Goal: Information Seeking & Learning: Find specific fact

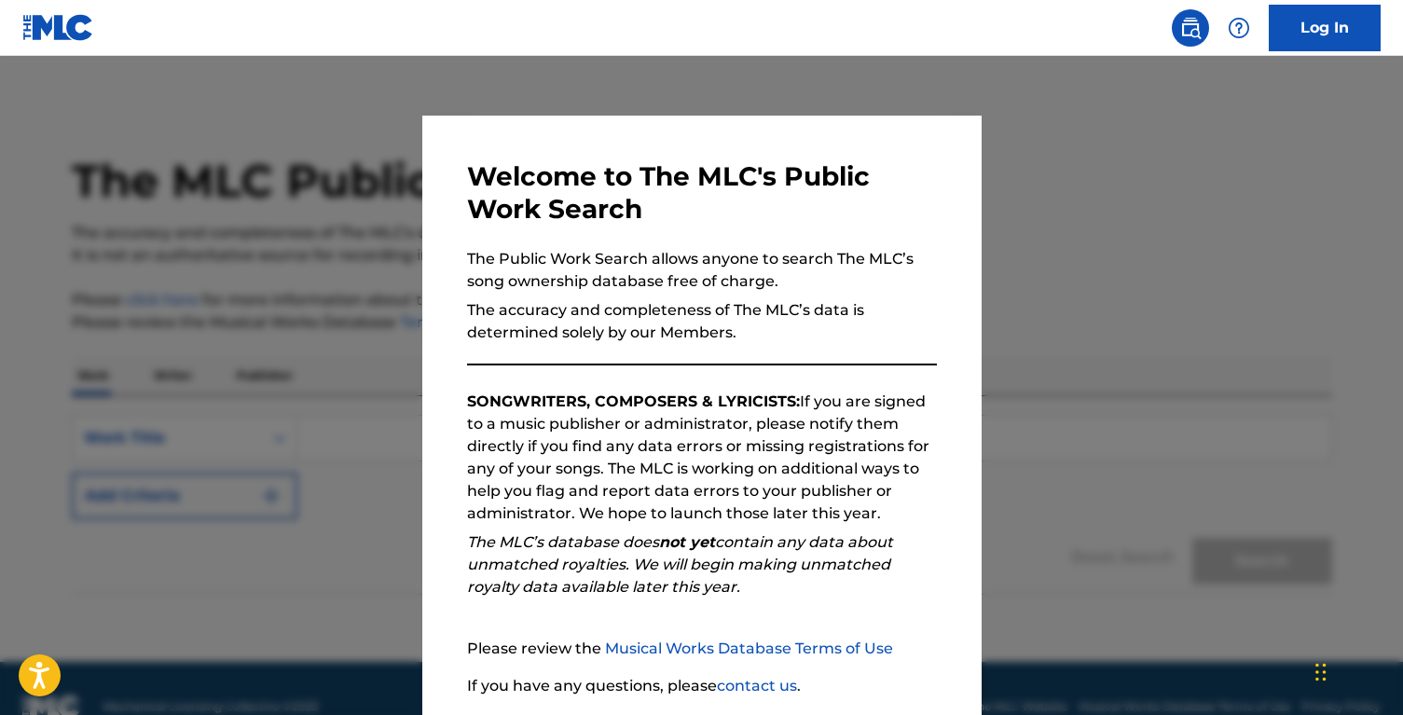
scroll to position [138, 0]
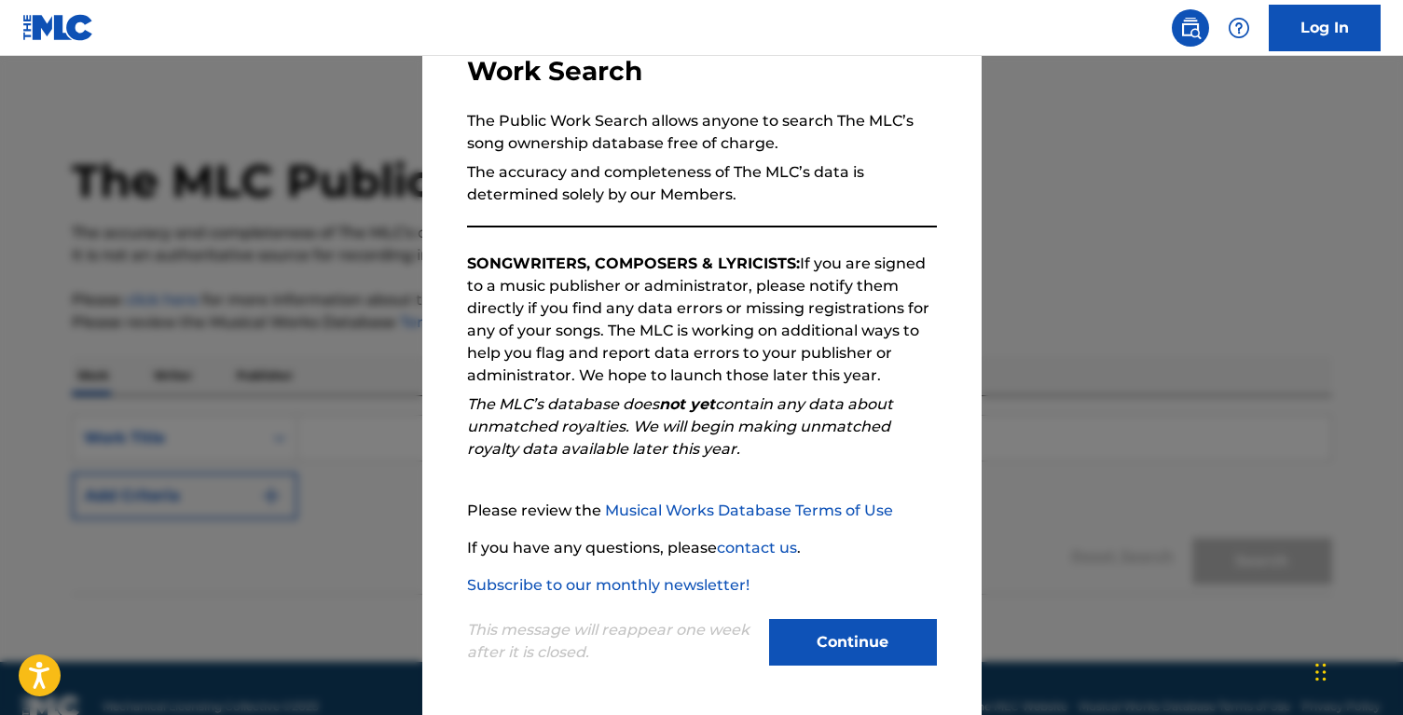
click at [838, 648] on button "Continue" at bounding box center [853, 642] width 168 height 47
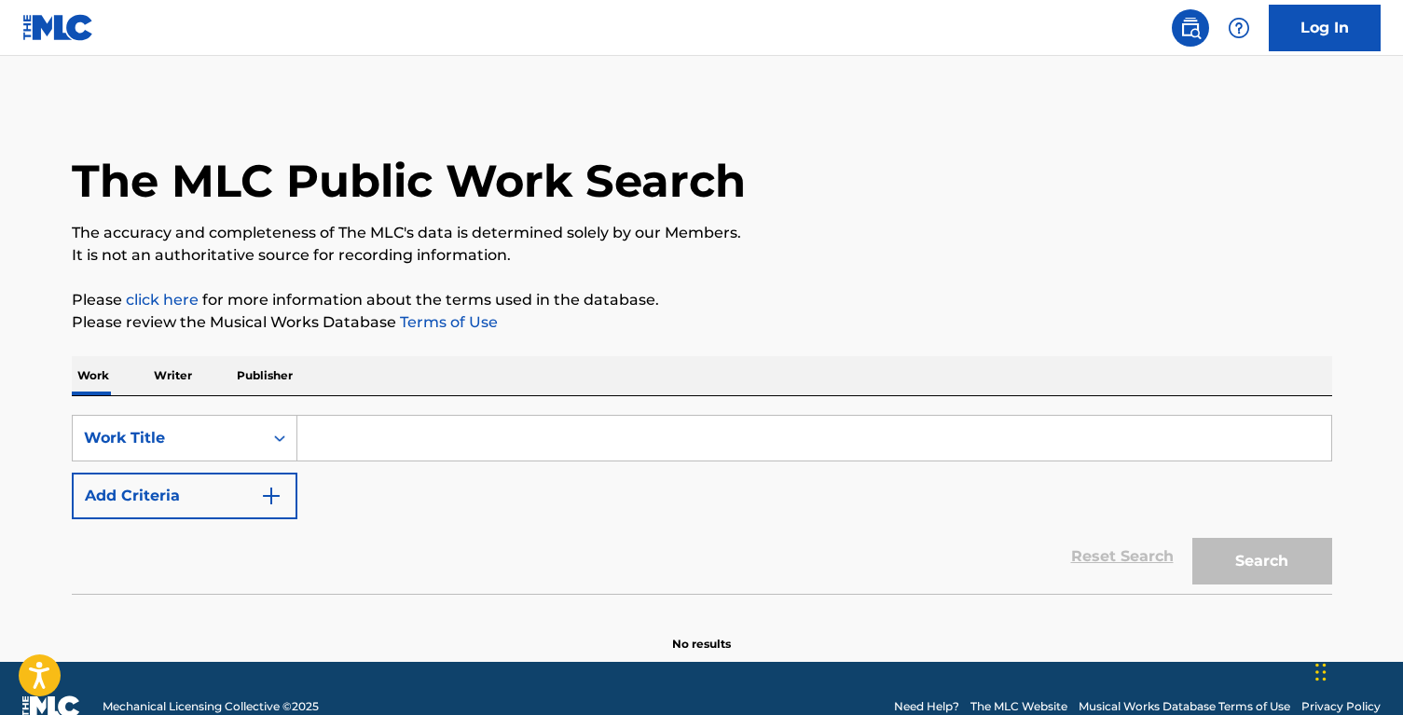
click at [368, 446] on input "Search Form" at bounding box center [814, 438] width 1034 height 45
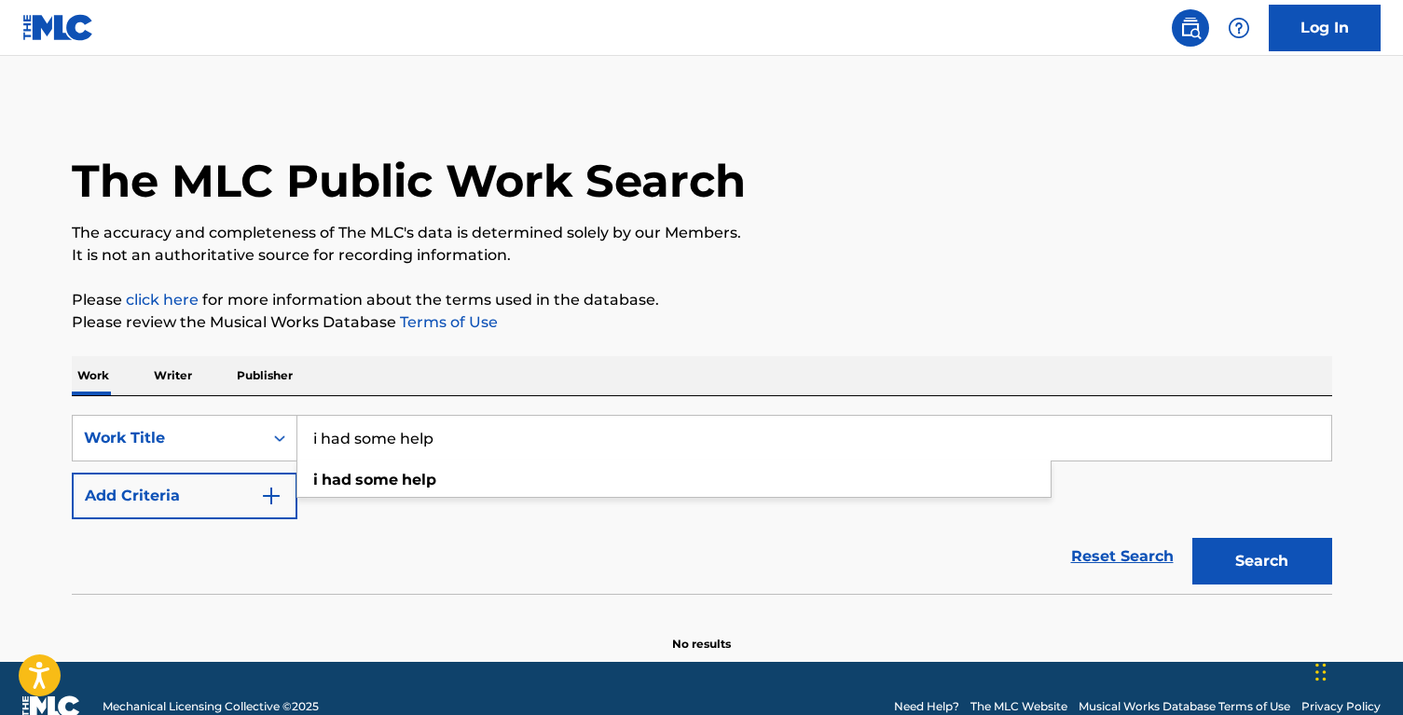
type input "i had some help"
click at [207, 481] on button "Add Criteria" at bounding box center [185, 496] width 226 height 47
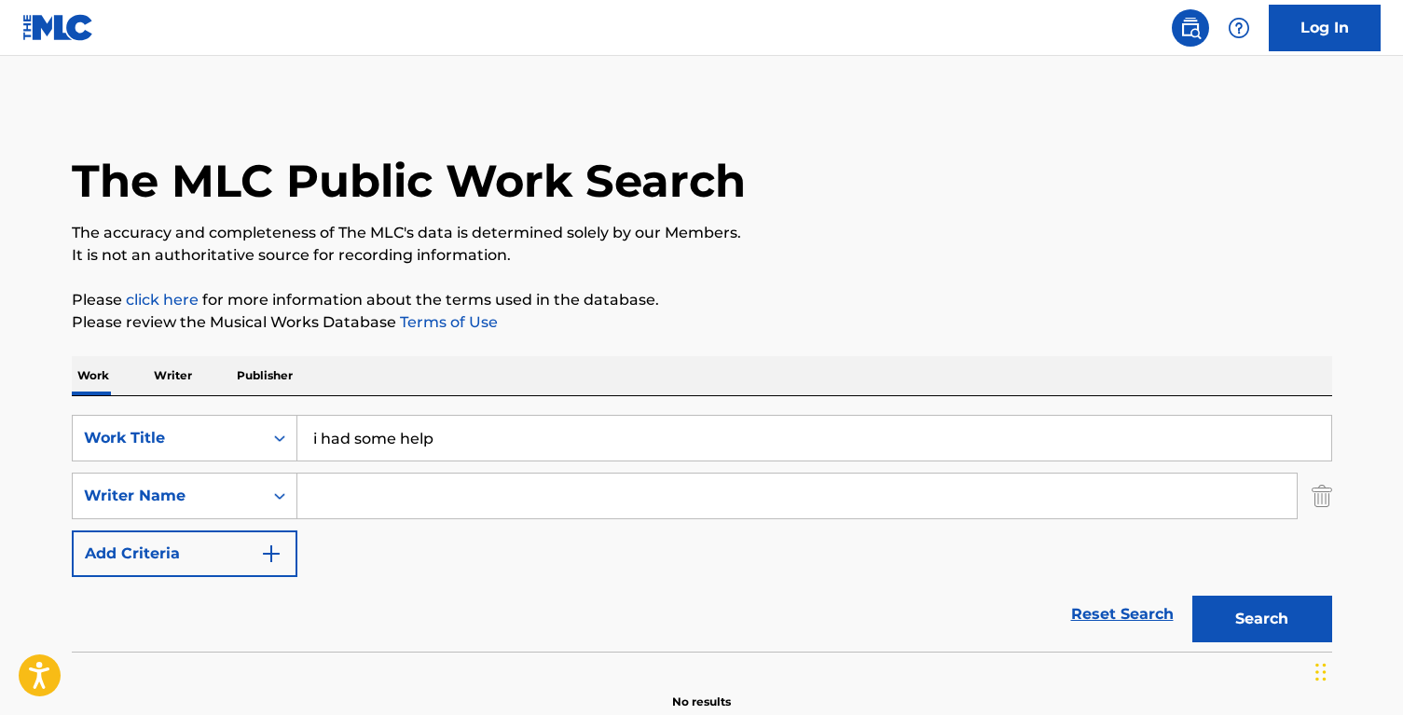
click at [378, 491] on input "Search Form" at bounding box center [796, 496] width 999 height 45
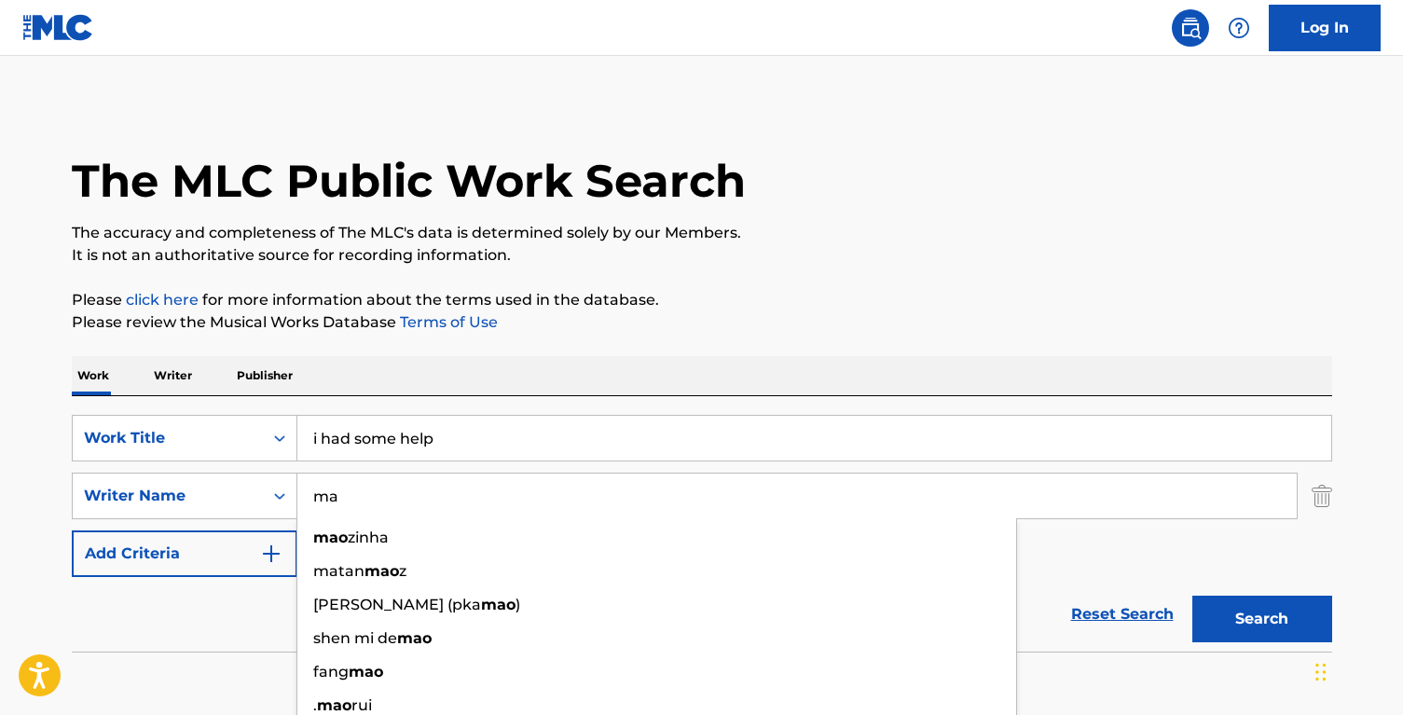
type input "m"
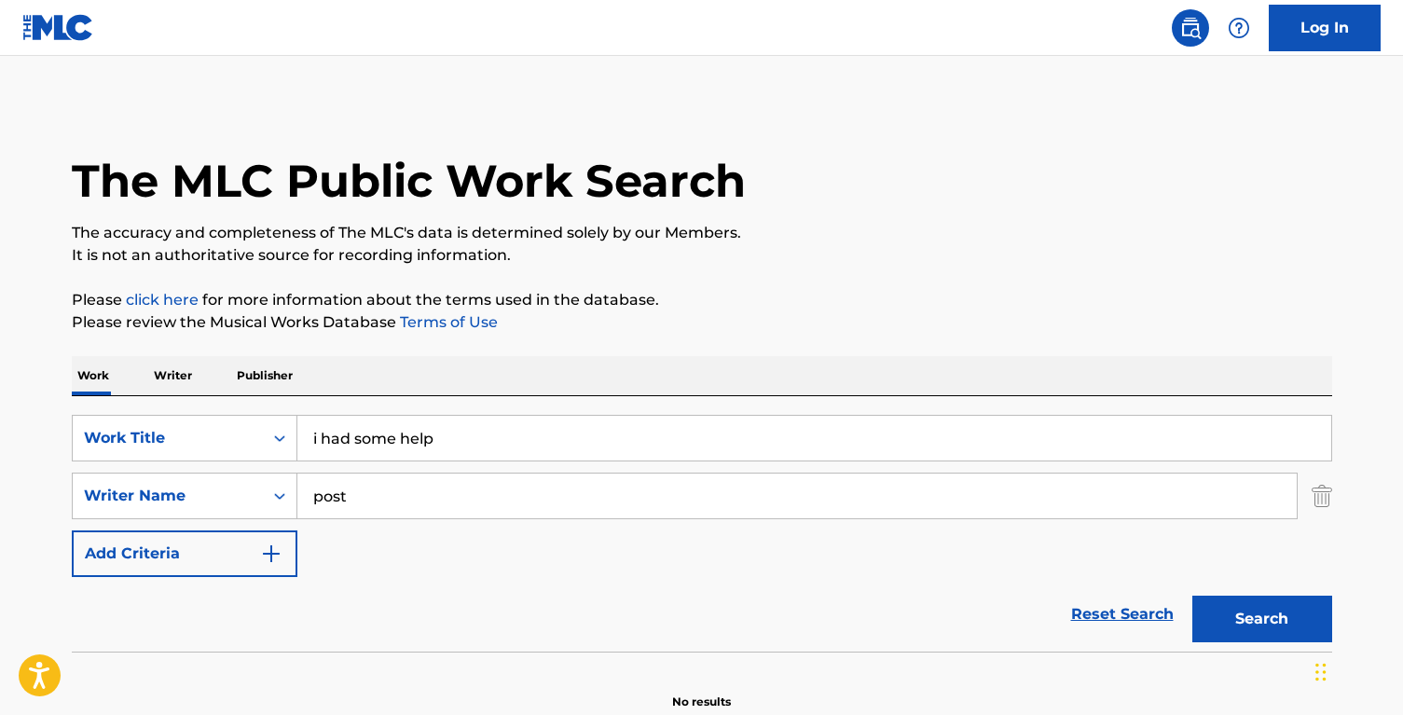
type input "post"
click at [1192, 596] on button "Search" at bounding box center [1262, 619] width 140 height 47
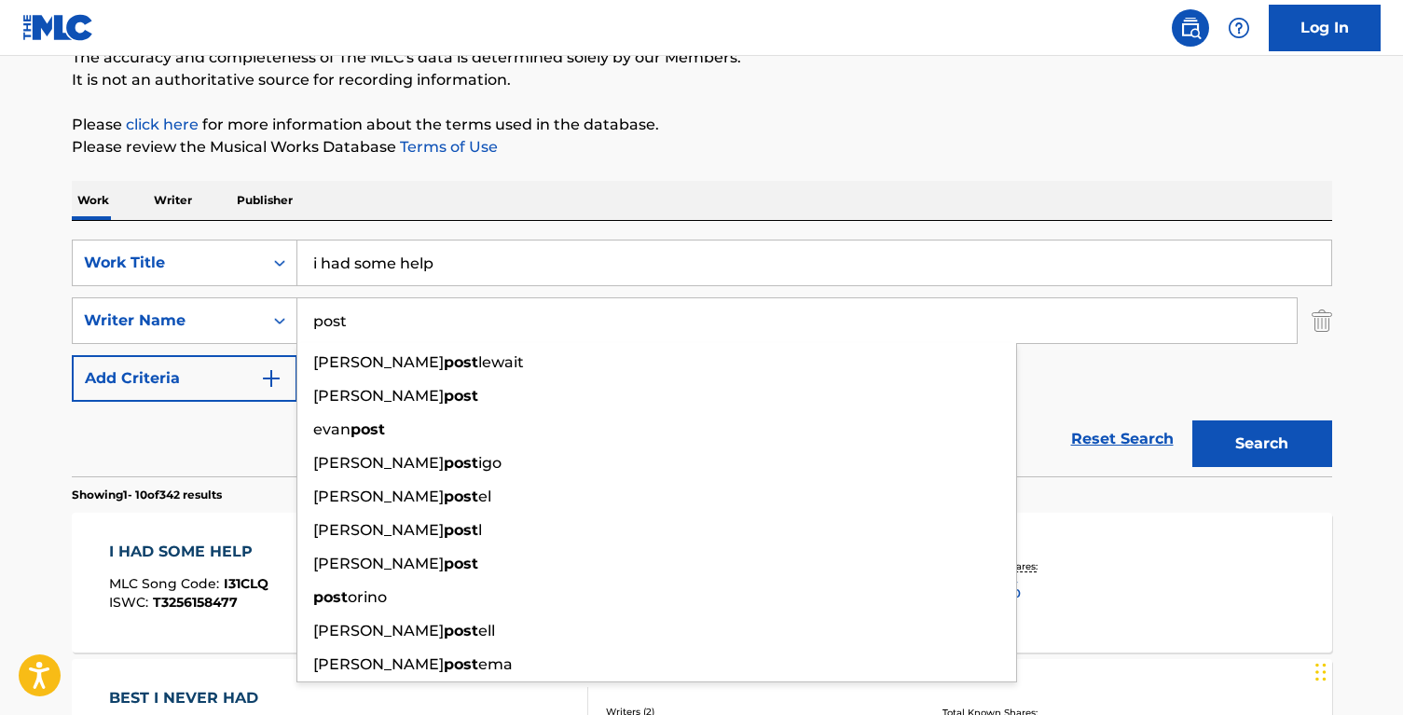
scroll to position [177, 0]
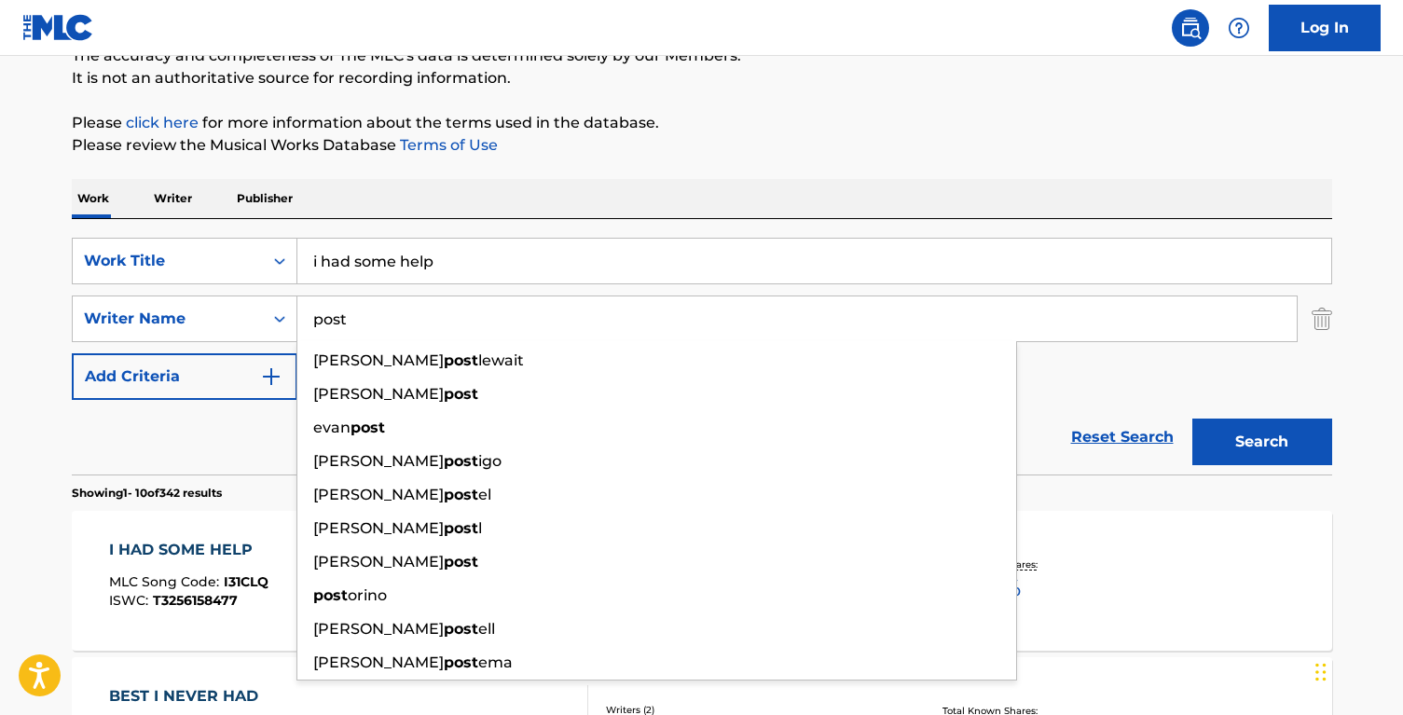
click at [1110, 397] on div "SearchWithCriteriaa6a62a69-dd70-409d-91eb-2e26e85ab05f Work Title i had some he…" at bounding box center [702, 319] width 1260 height 162
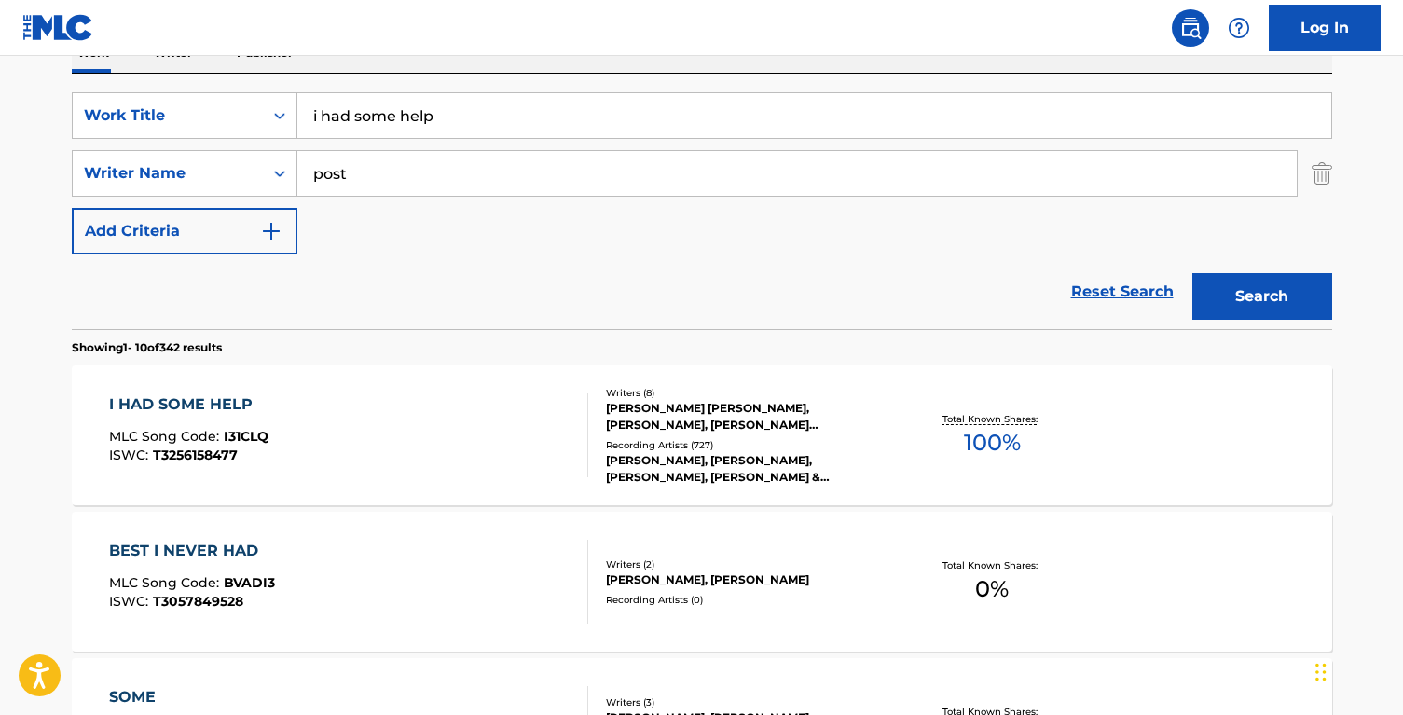
scroll to position [328, 0]
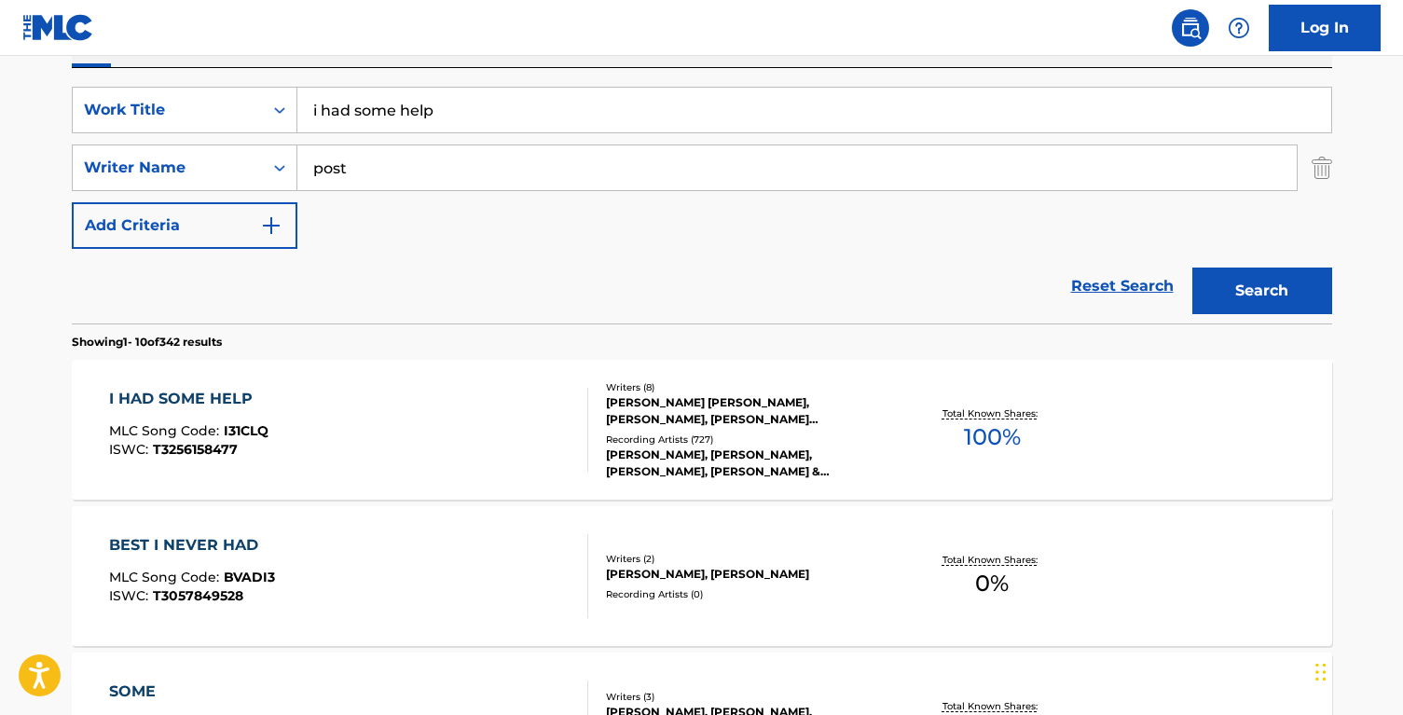
click at [560, 452] on div "I HAD SOME HELP MLC Song Code : I31CLQ ISWC : T3256158477" at bounding box center [348, 430] width 479 height 84
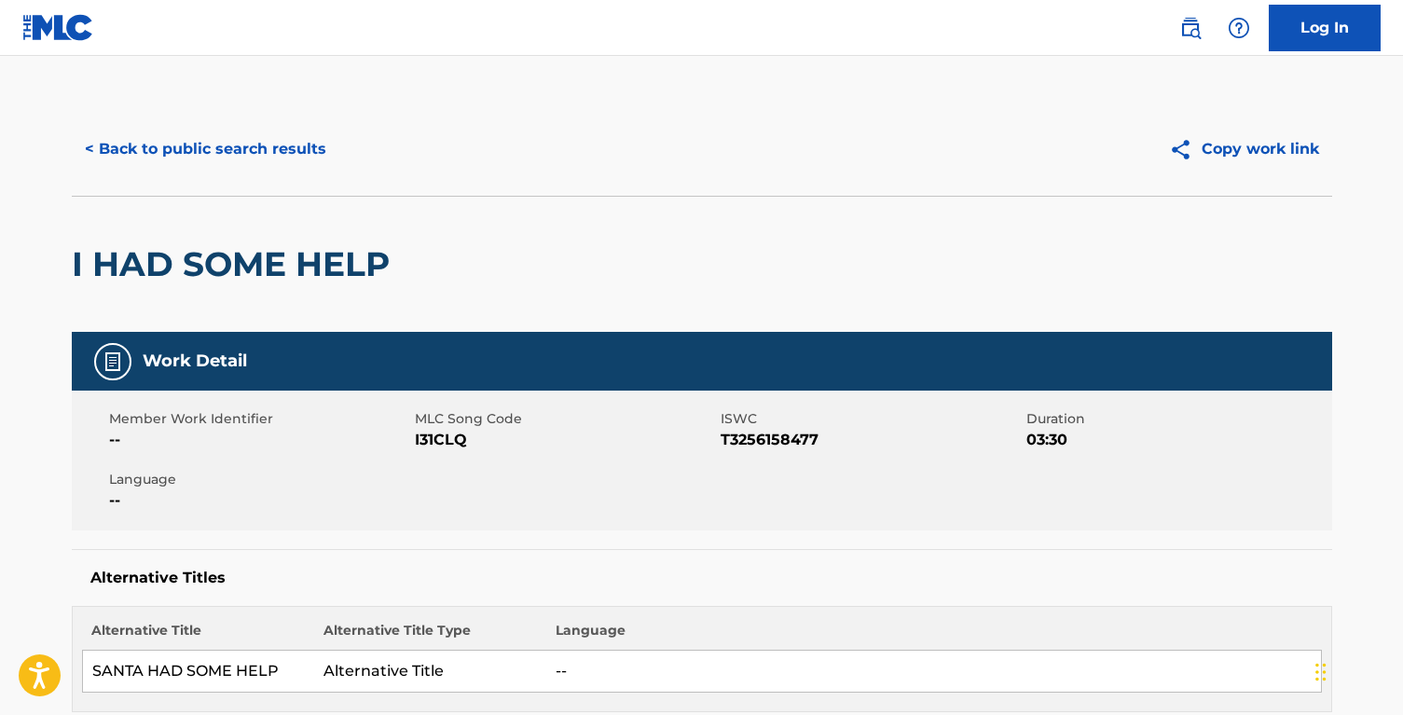
scroll to position [58, 0]
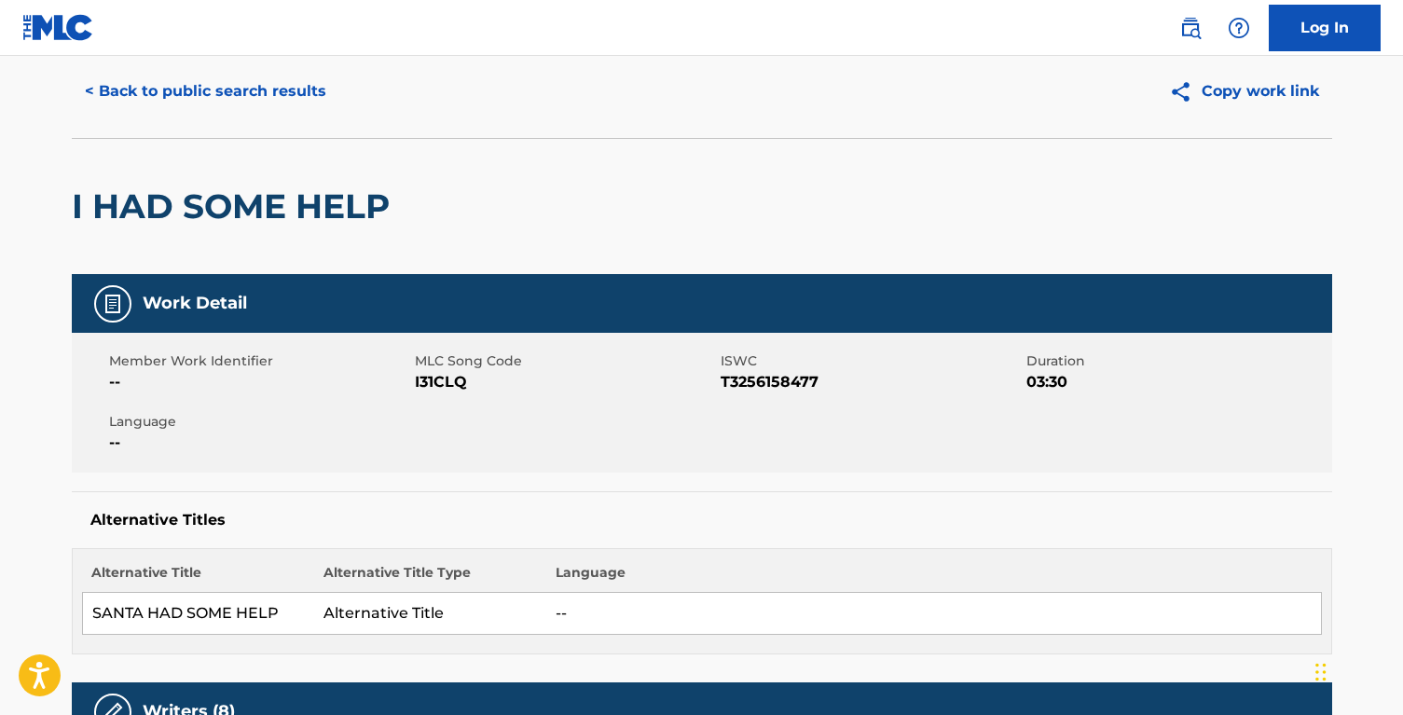
click at [446, 392] on span "I31CLQ" at bounding box center [565, 382] width 301 height 22
copy span "I31CLQ"
click at [400, 523] on h5 "Alternative Titles" at bounding box center [701, 520] width 1223 height 19
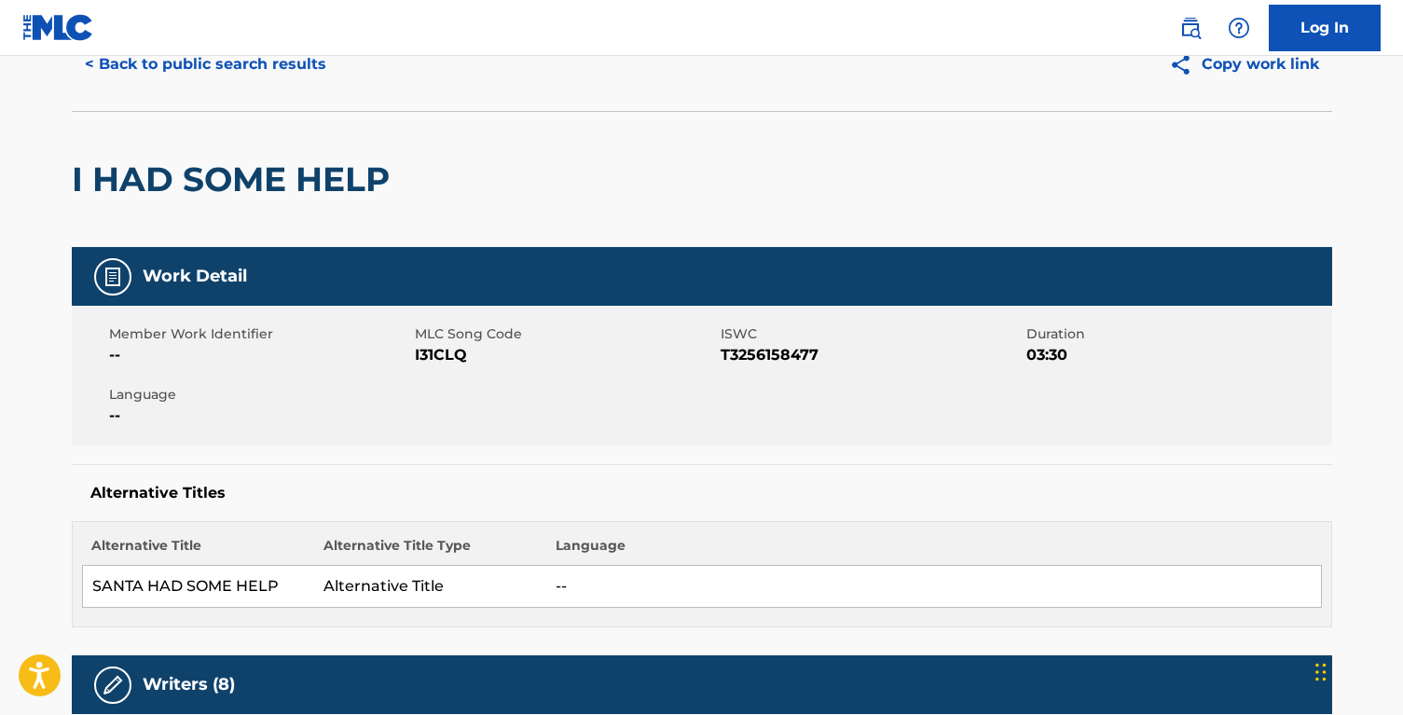
scroll to position [0, 0]
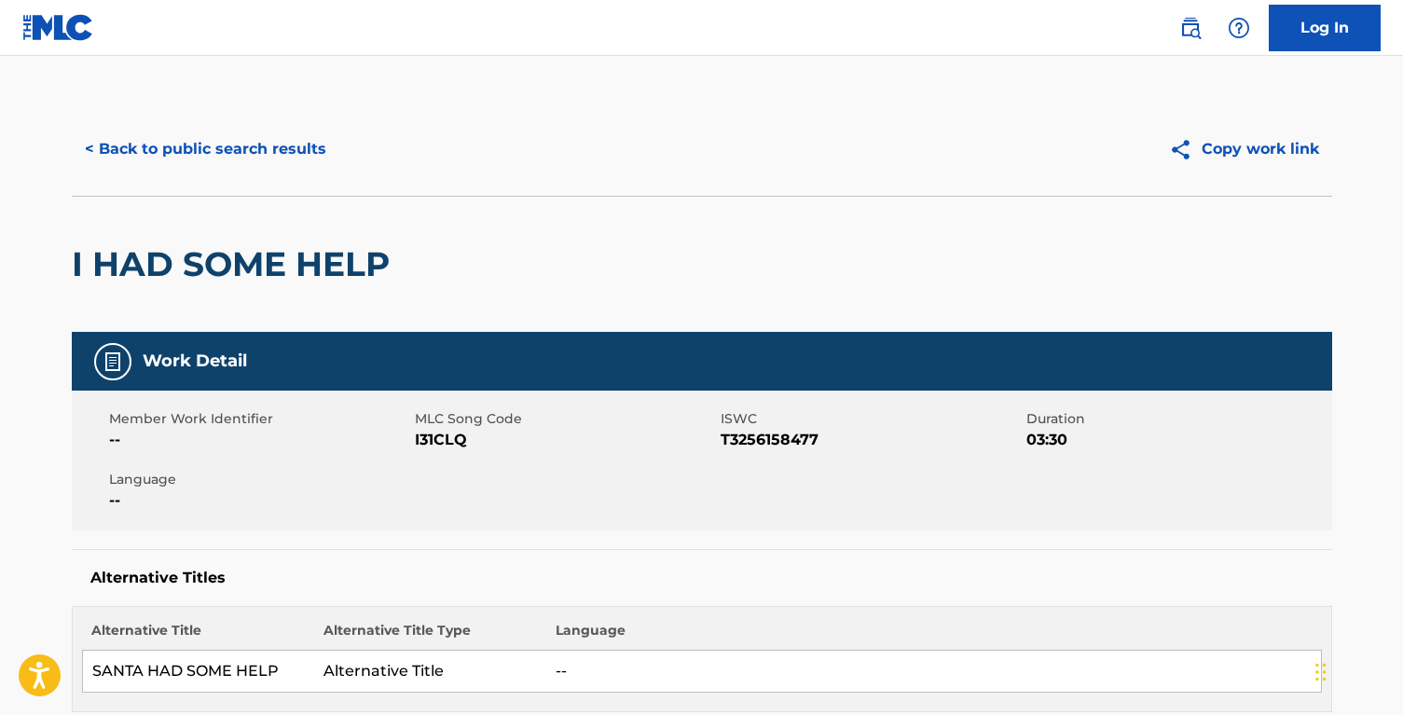
click at [161, 157] on button "< Back to public search results" at bounding box center [206, 149] width 268 height 47
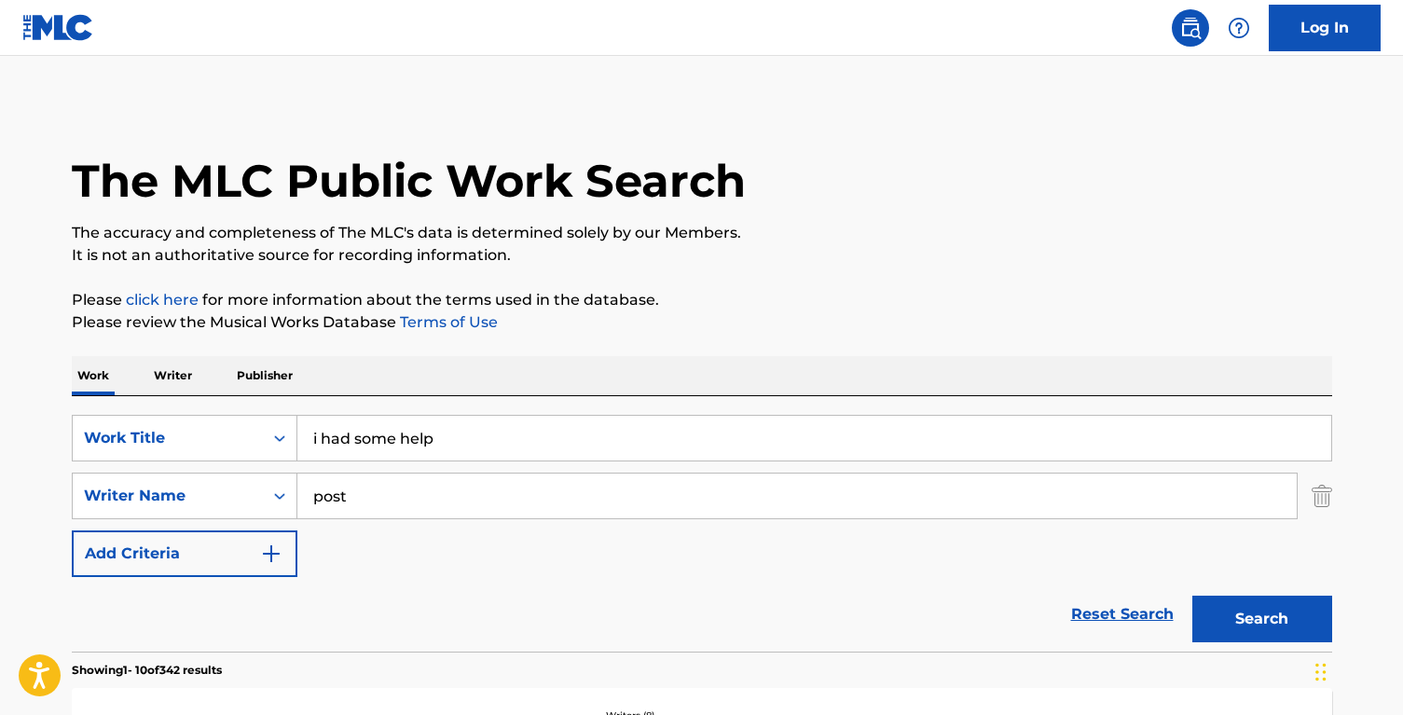
click at [391, 448] on input "i had some help" at bounding box center [814, 438] width 1034 height 45
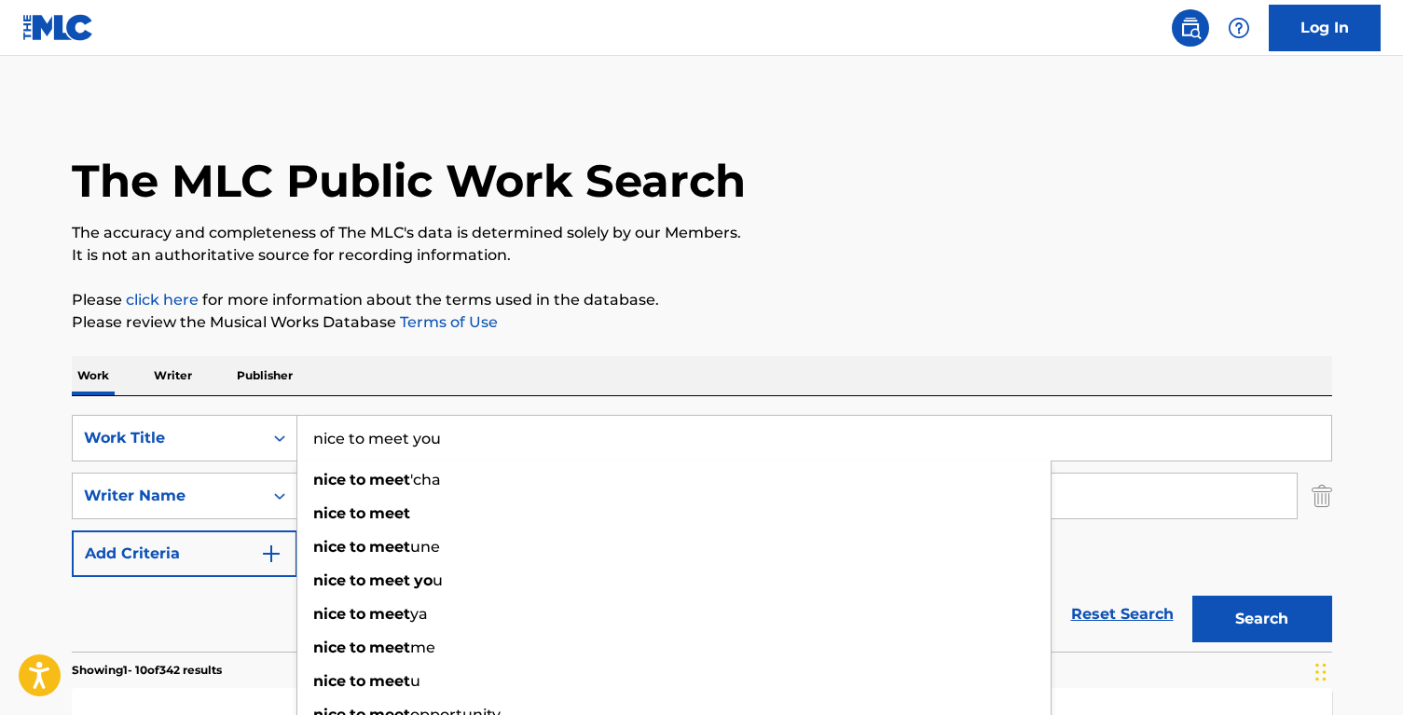
type input "nice to meet you"
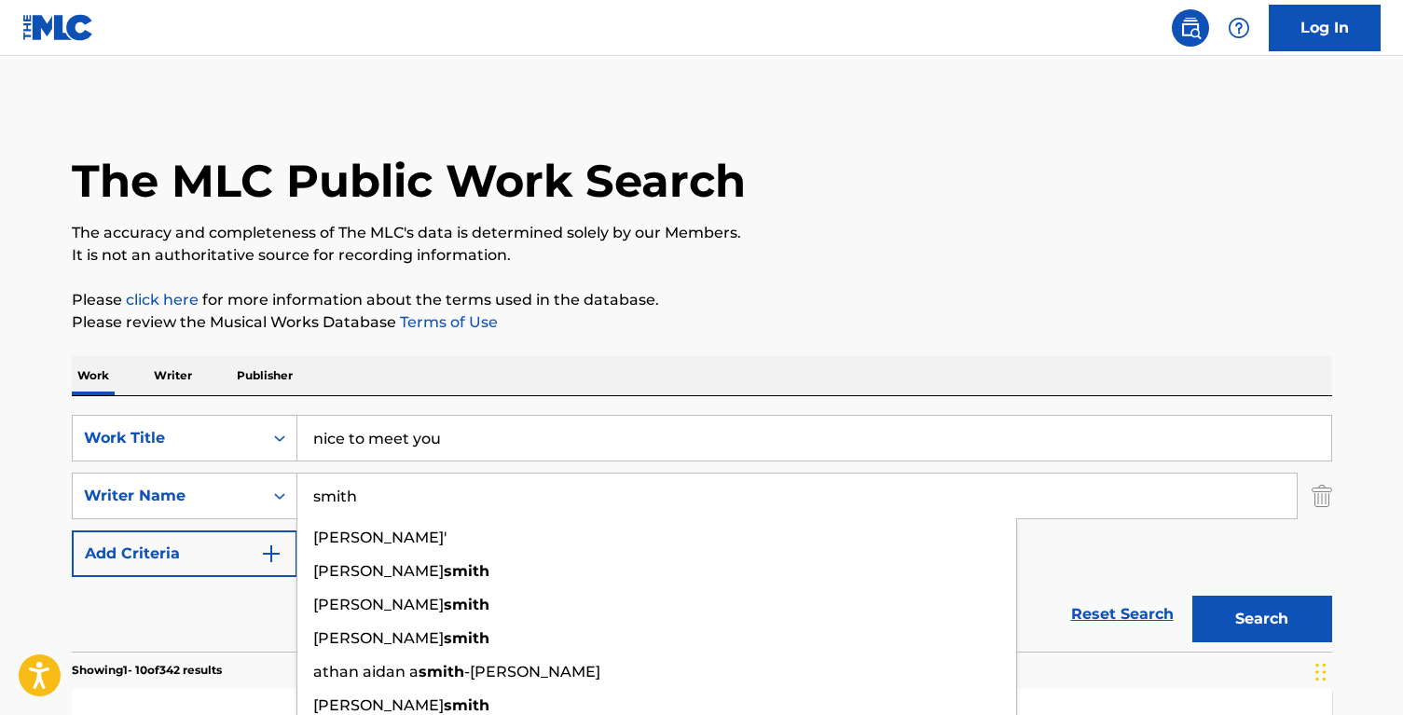
type input "smith"
click at [1192, 596] on button "Search" at bounding box center [1262, 619] width 140 height 47
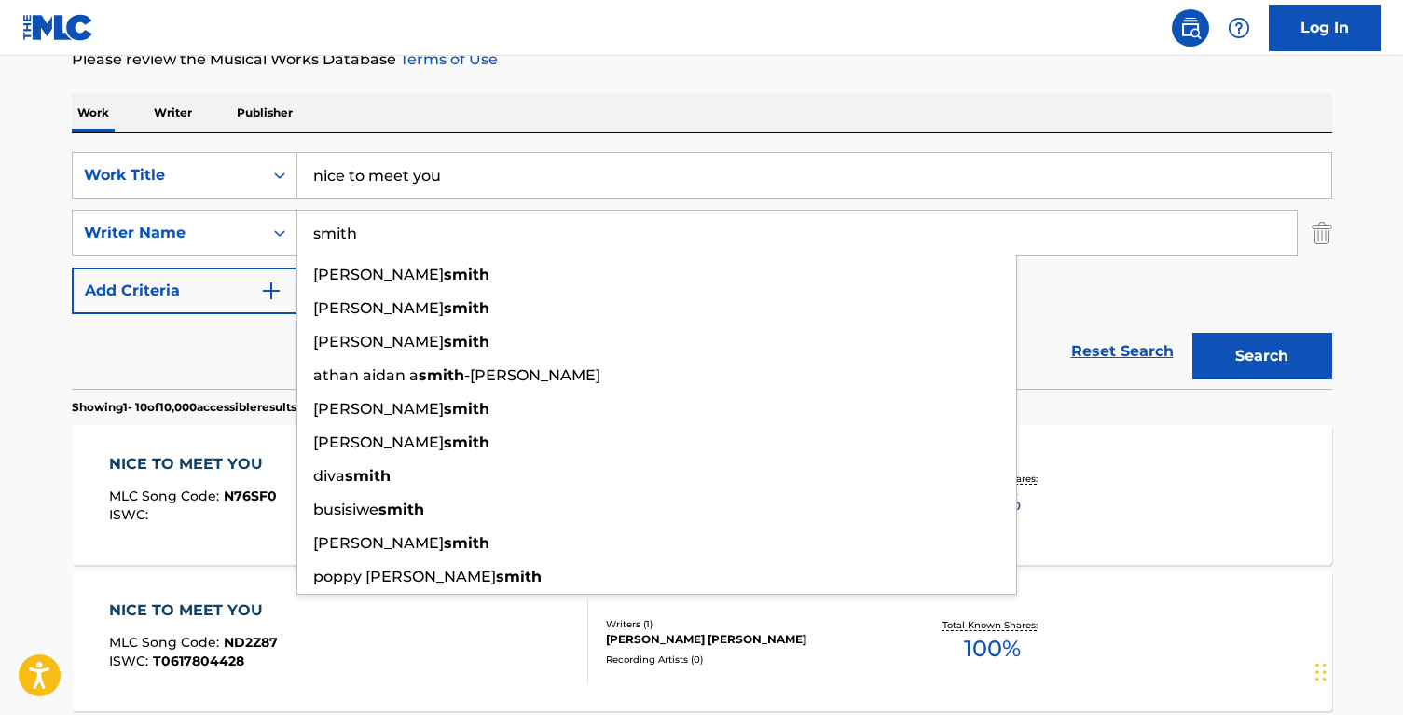
scroll to position [261, 0]
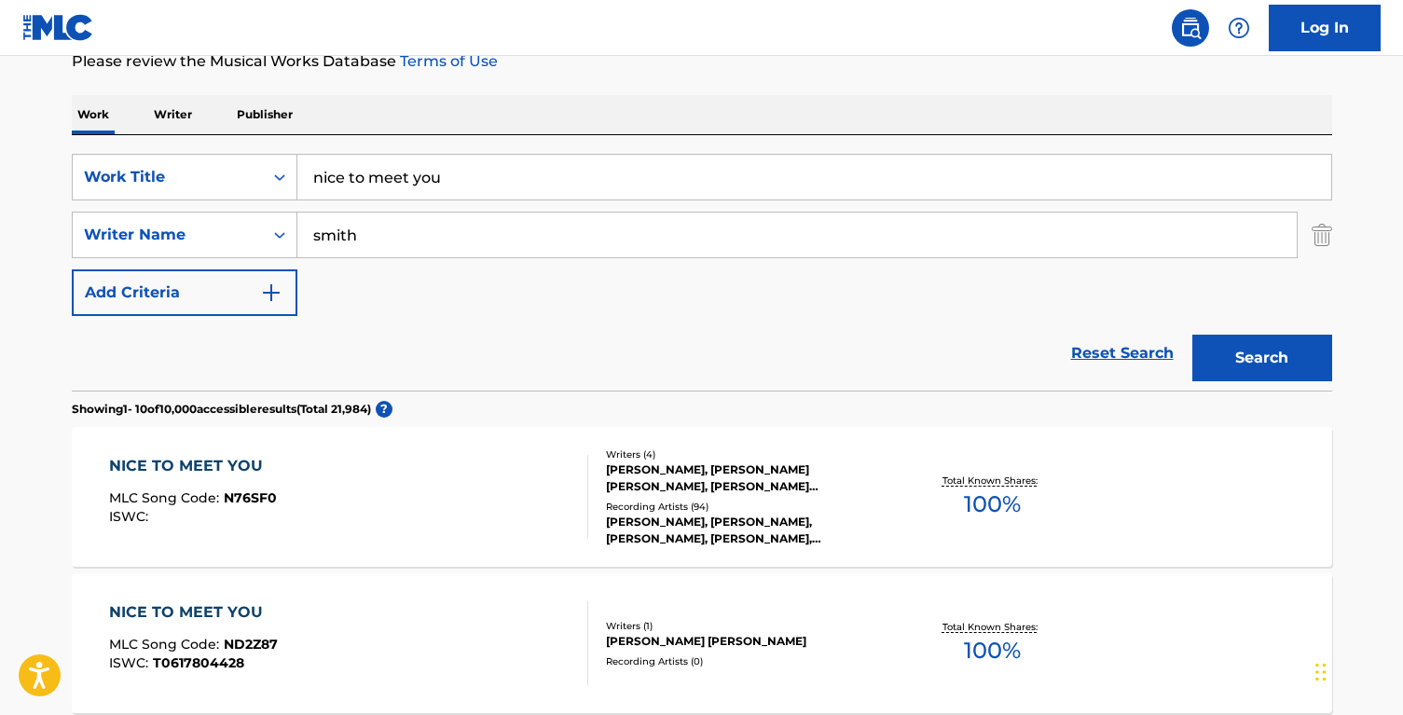
click at [447, 500] on div "NICE TO MEET YOU MLC Song Code : N76SF0 ISWC :" at bounding box center [348, 497] width 479 height 84
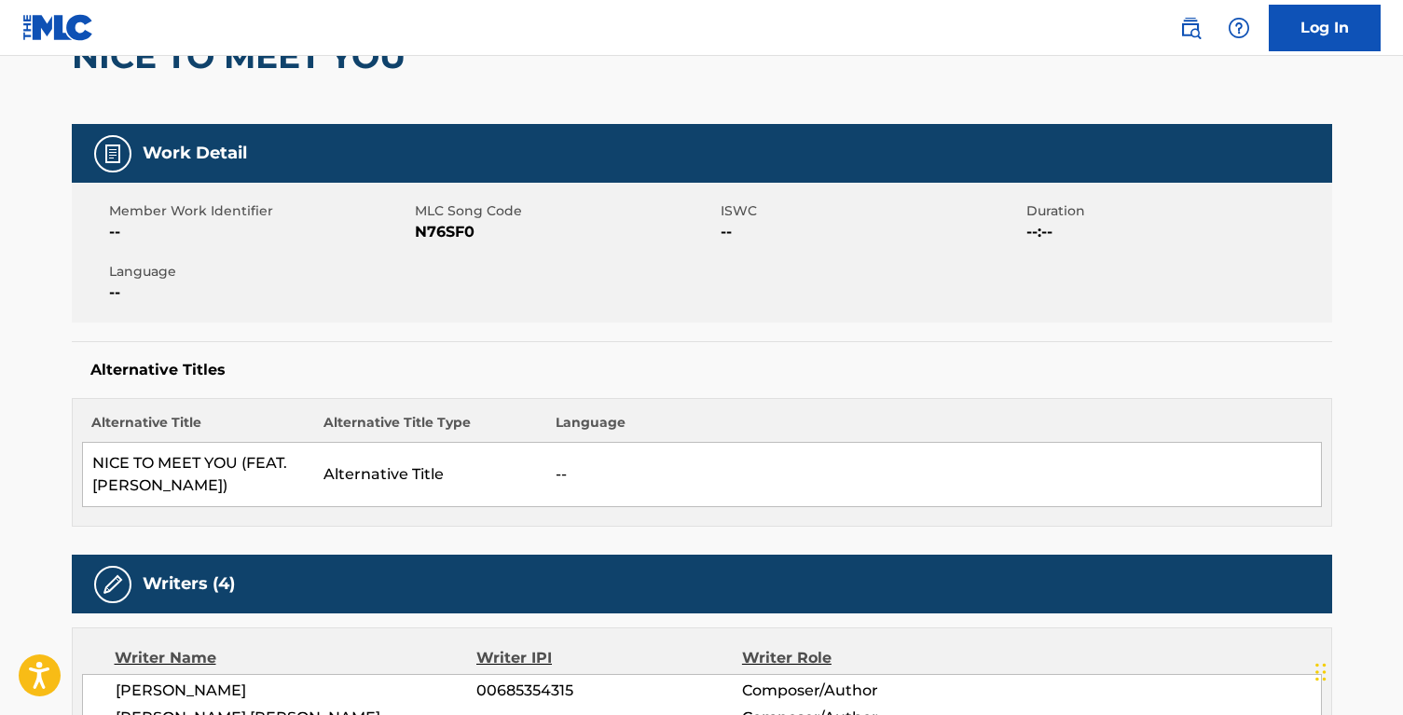
scroll to position [207, 0]
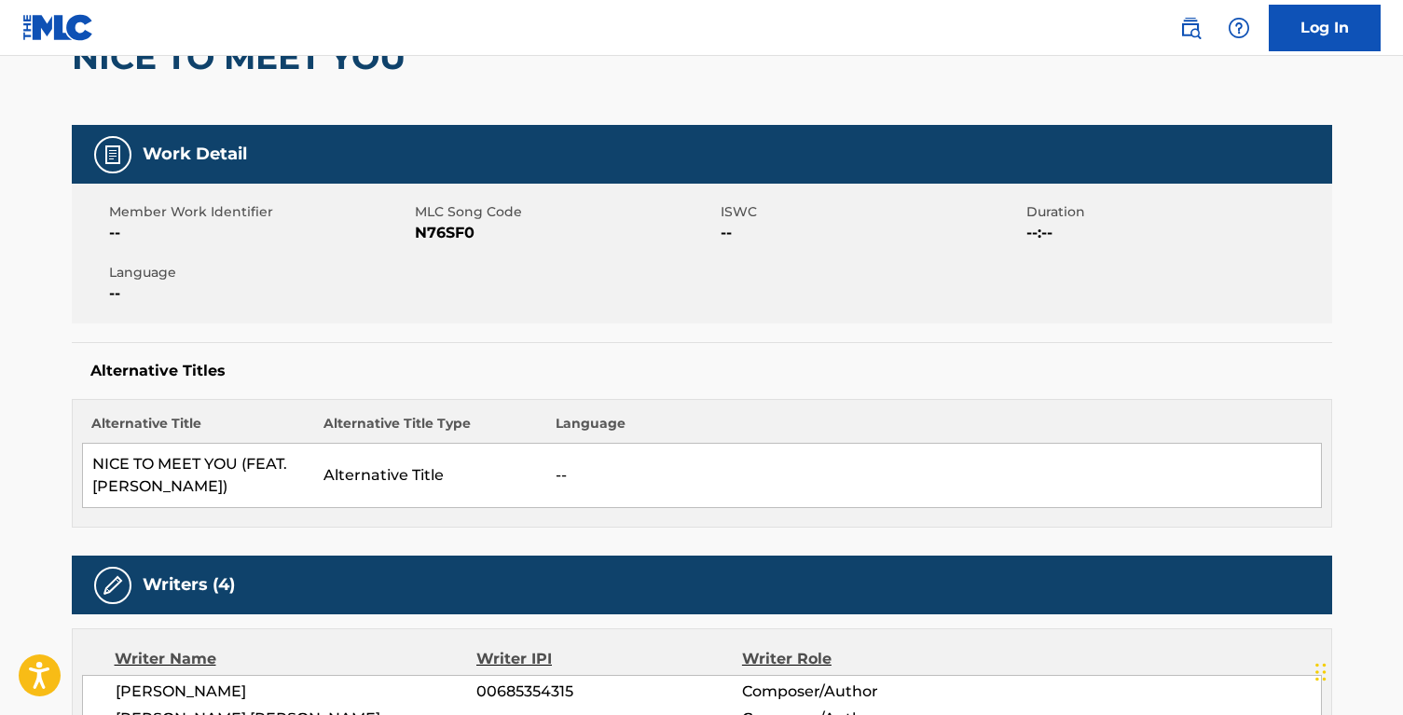
click at [445, 227] on span "N76SF0" at bounding box center [565, 233] width 301 height 22
copy span "N76SF0"
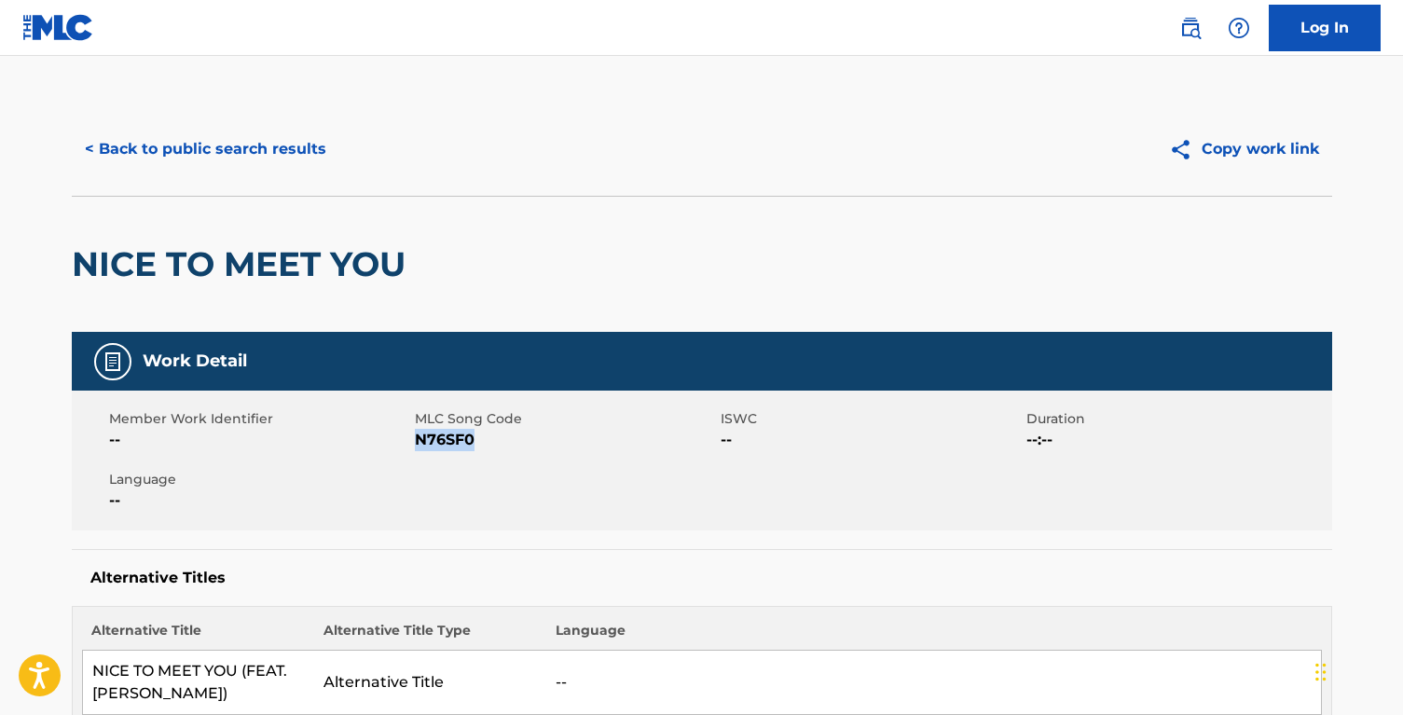
click at [173, 145] on button "< Back to public search results" at bounding box center [206, 149] width 268 height 47
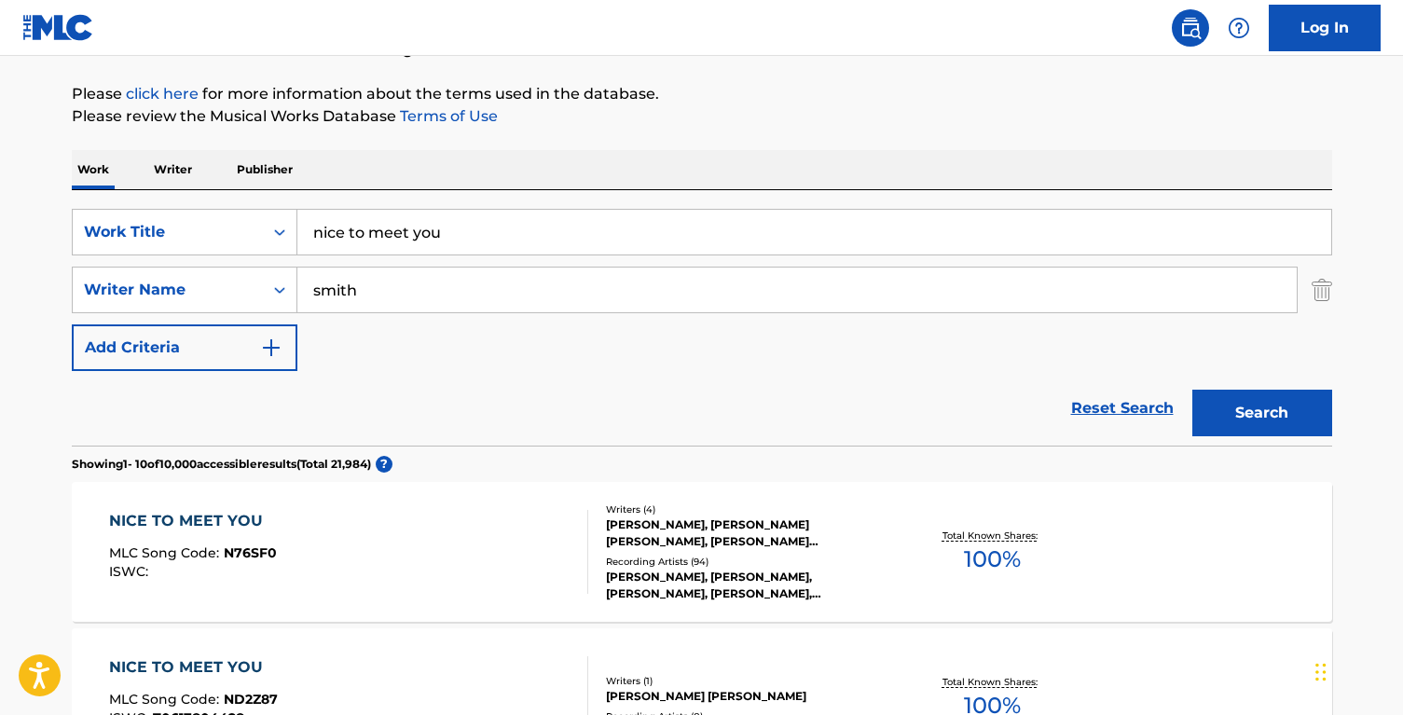
scroll to position [200, 0]
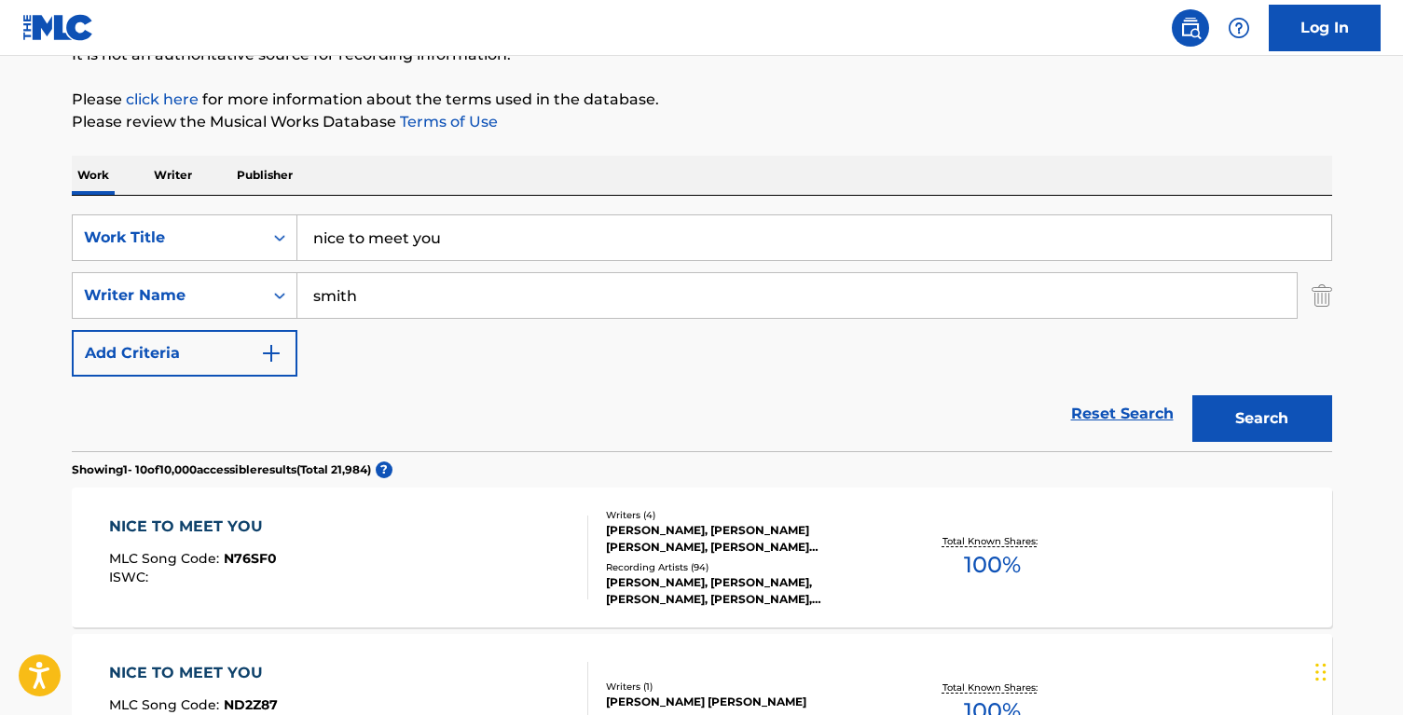
click at [242, 510] on div "NICE TO MEET YOU MLC Song Code : N76SF0 ISWC : Writers ( 4 ) [PERSON_NAME], [PE…" at bounding box center [702, 558] width 1260 height 140
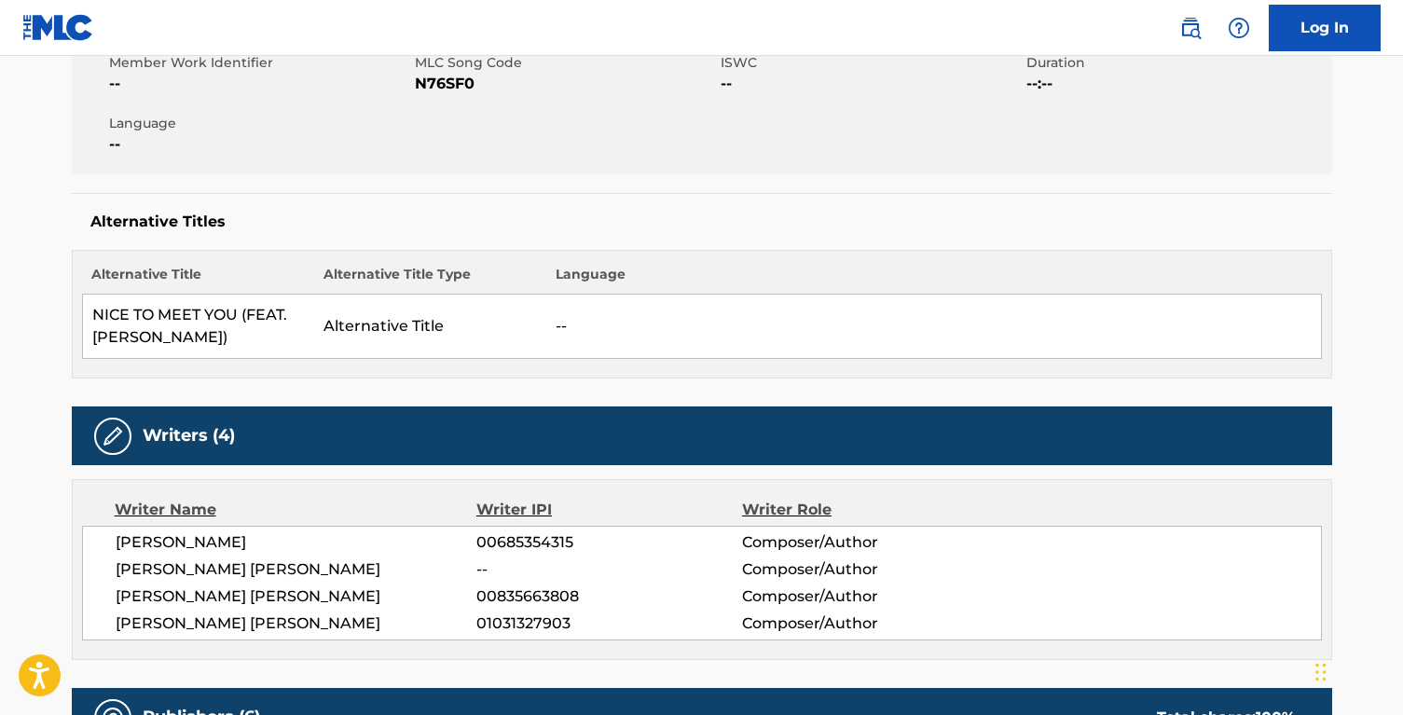
scroll to position [355, 0]
